Goal: Task Accomplishment & Management: Manage account settings

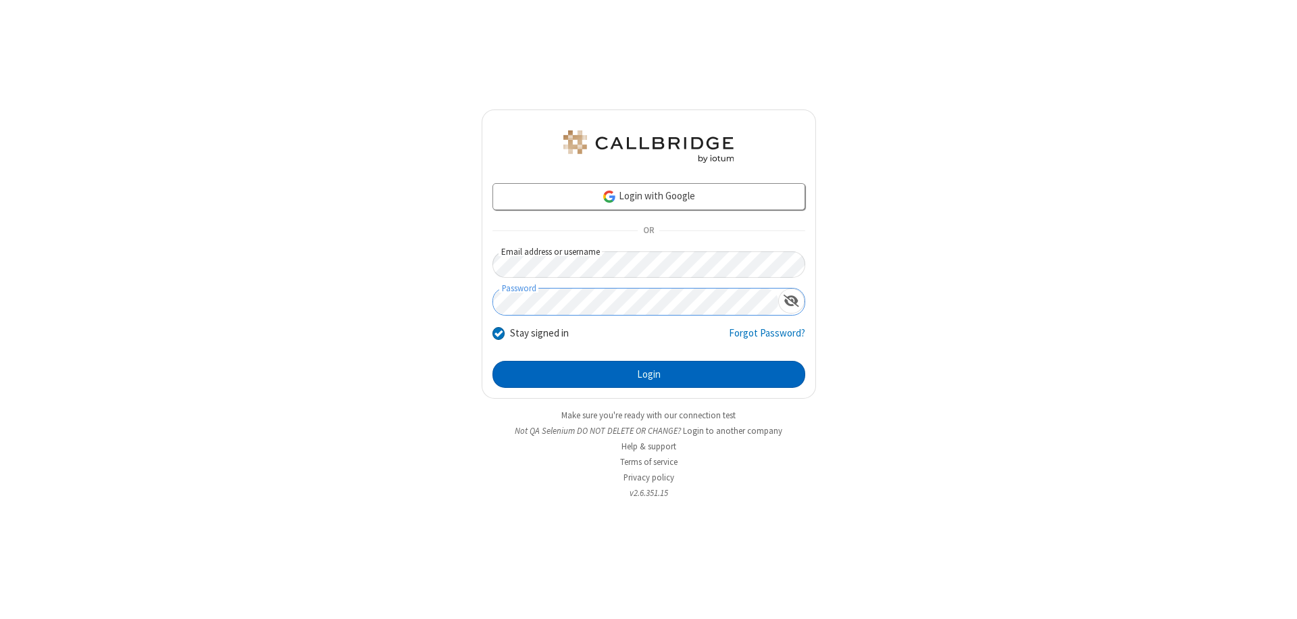
click at [648, 374] on button "Login" at bounding box center [648, 374] width 313 height 27
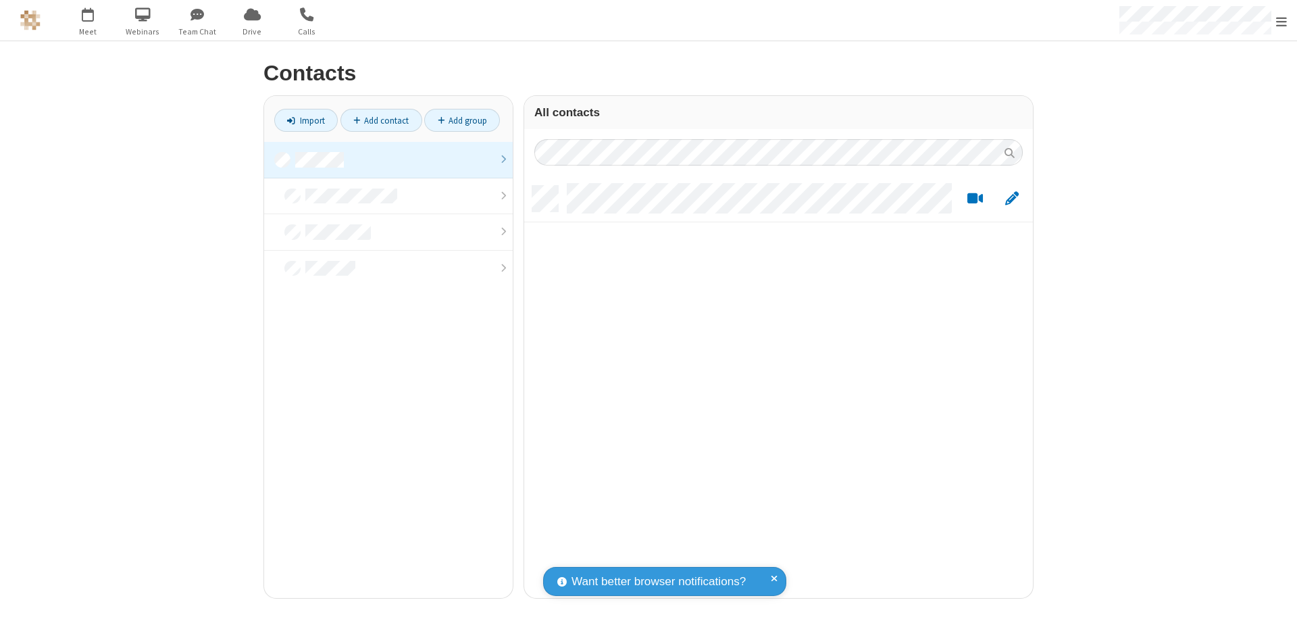
scroll to position [412, 498]
click at [388, 159] on link at bounding box center [388, 160] width 249 height 36
click at [381, 120] on link "Add contact" at bounding box center [381, 120] width 82 height 23
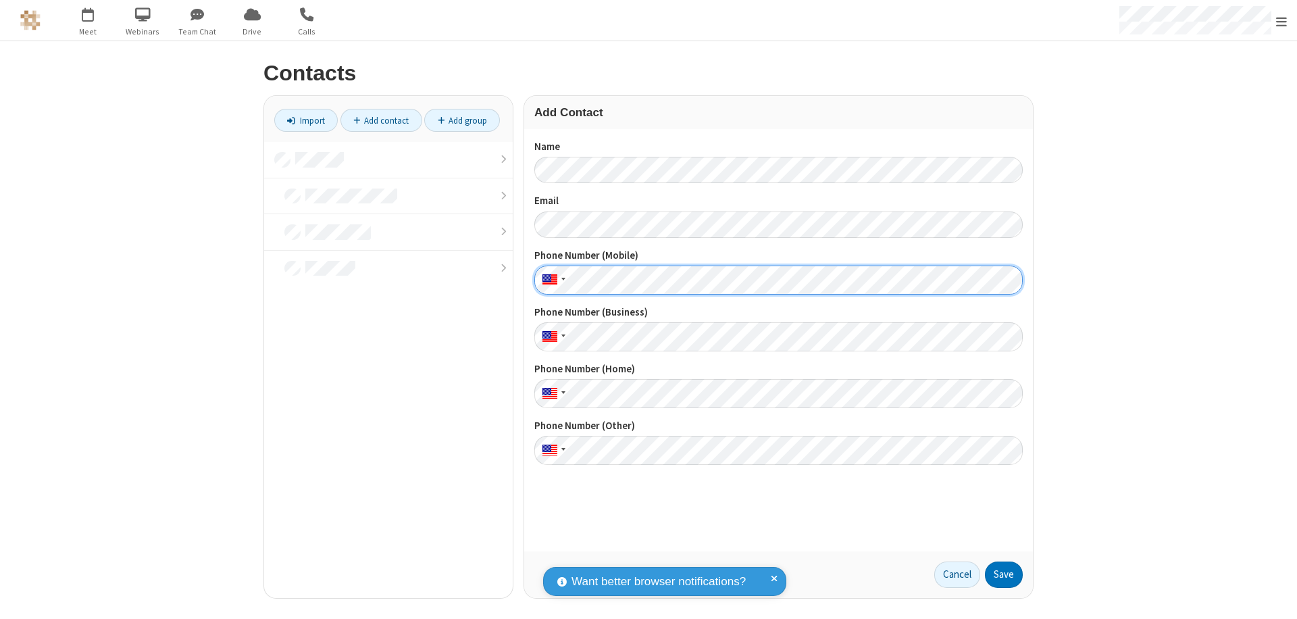
click at [1003, 574] on button "Save" at bounding box center [1004, 574] width 38 height 27
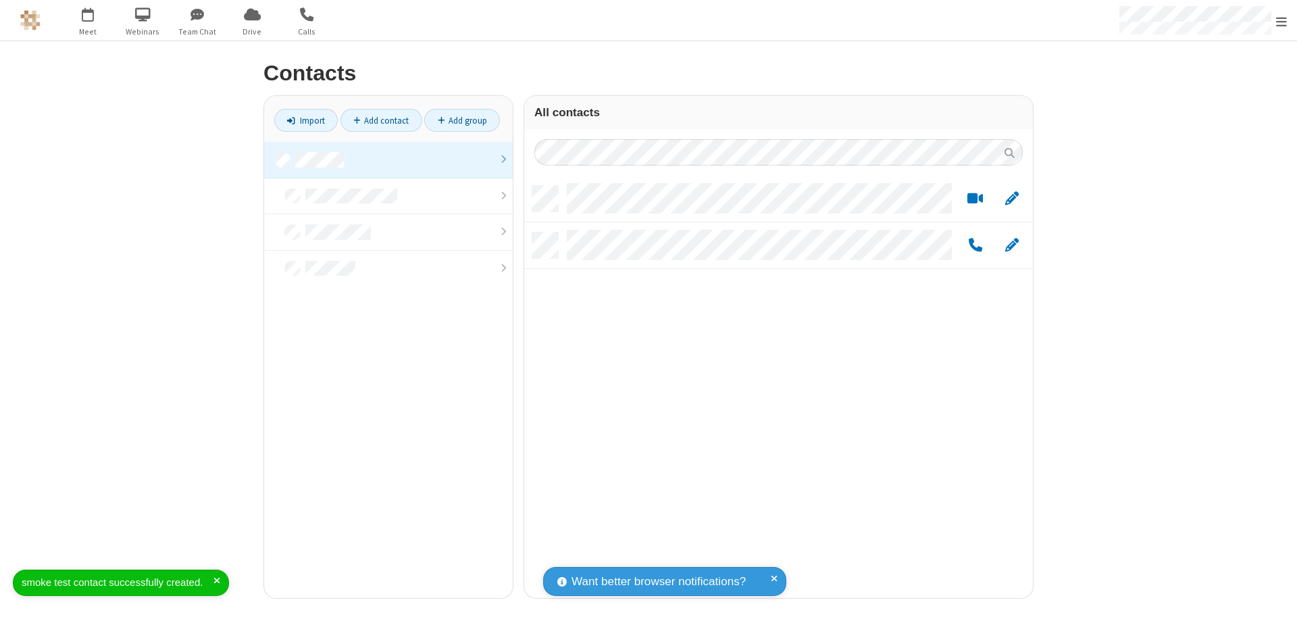
scroll to position [412, 498]
